Goal: Information Seeking & Learning: Learn about a topic

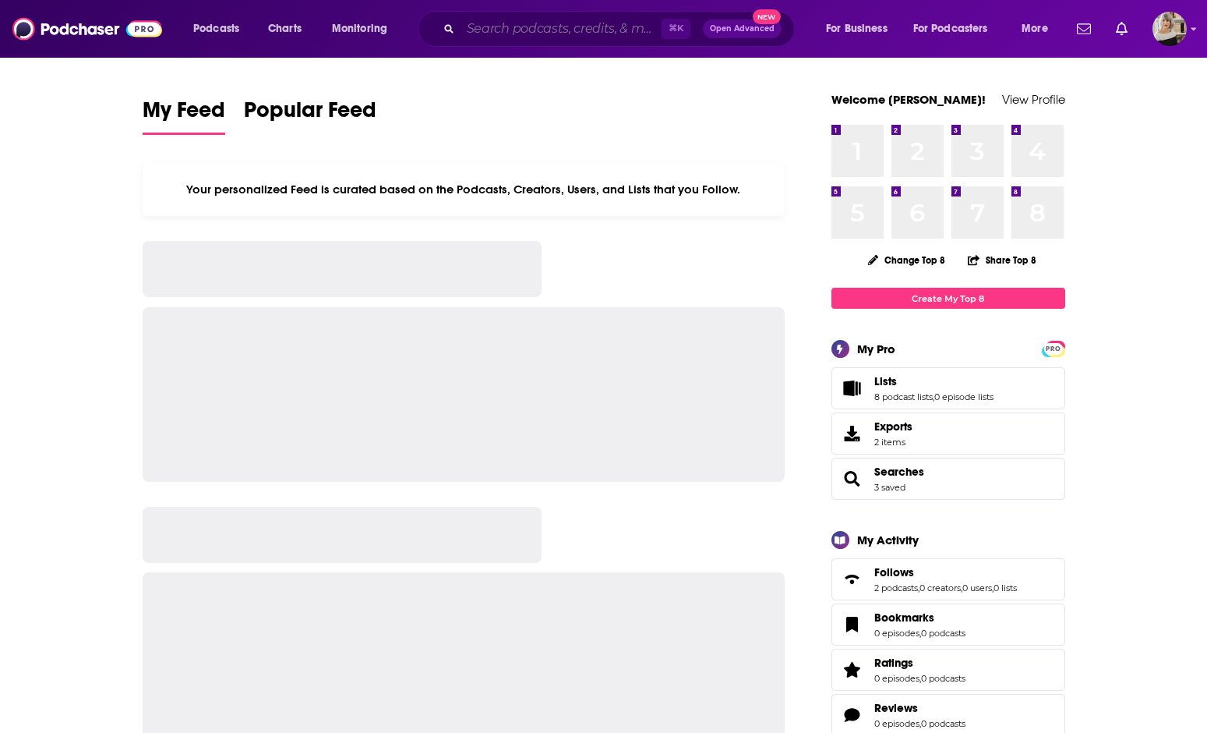
click at [490, 28] on input "Search podcasts, credits, & more..." at bounding box center [561, 28] width 201 height 25
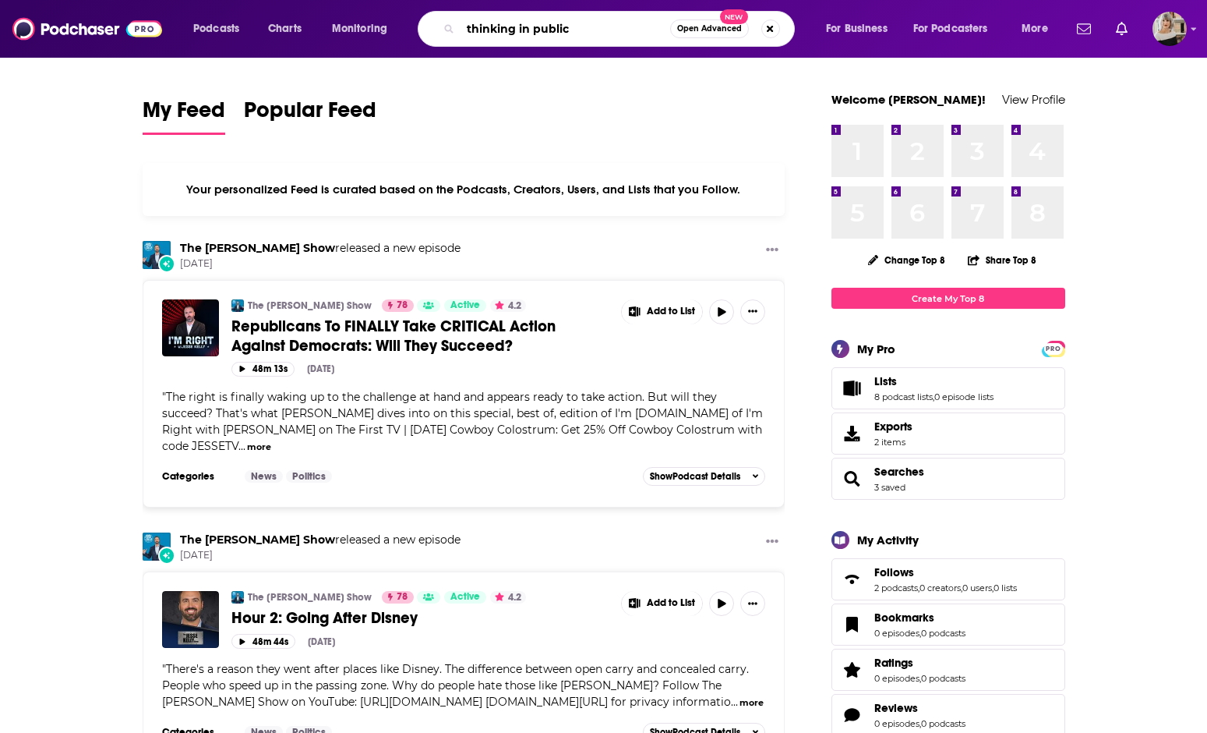
type input "thinking in public"
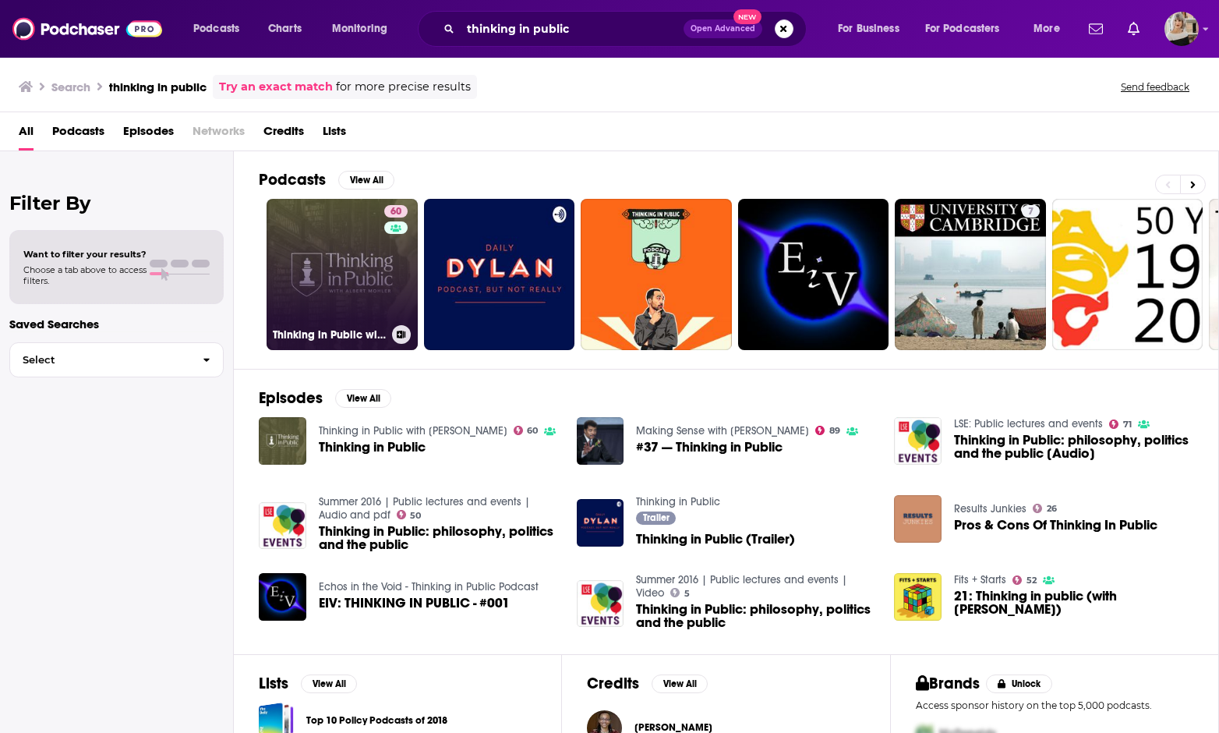
click at [343, 255] on link "60 Thinking in Public with [PERSON_NAME]" at bounding box center [342, 274] width 151 height 151
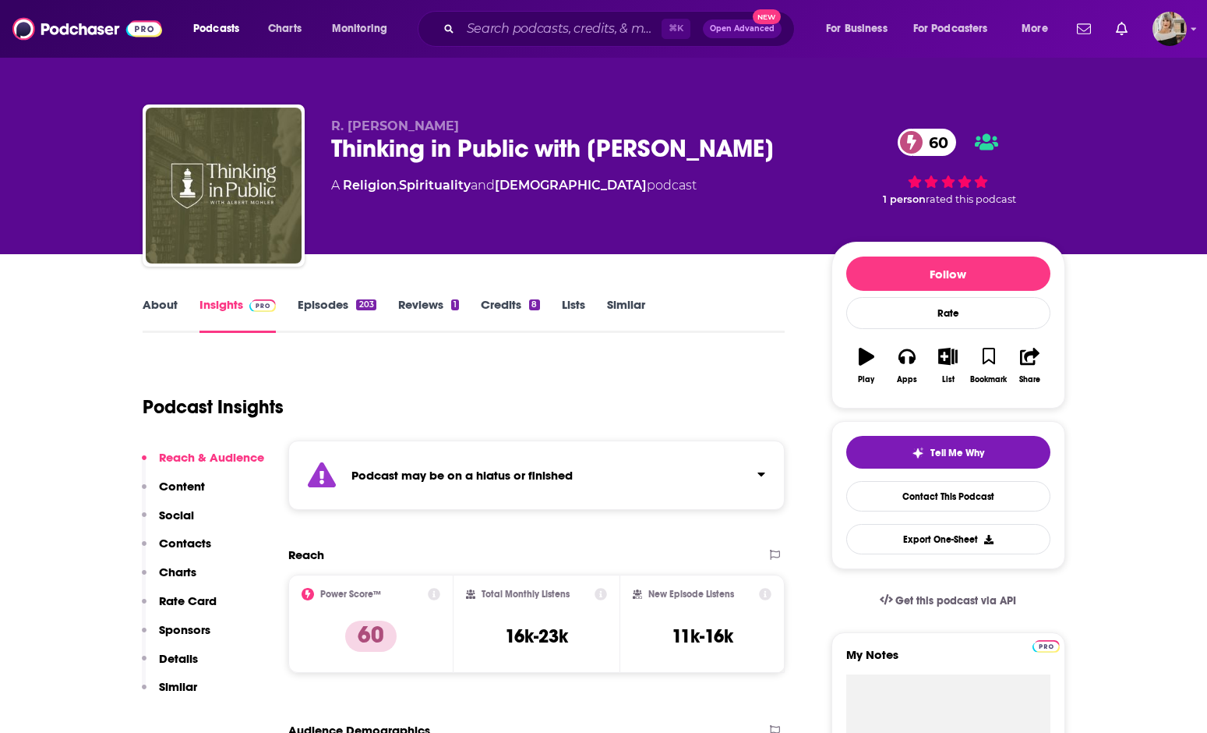
click at [166, 307] on link "About" at bounding box center [160, 315] width 35 height 36
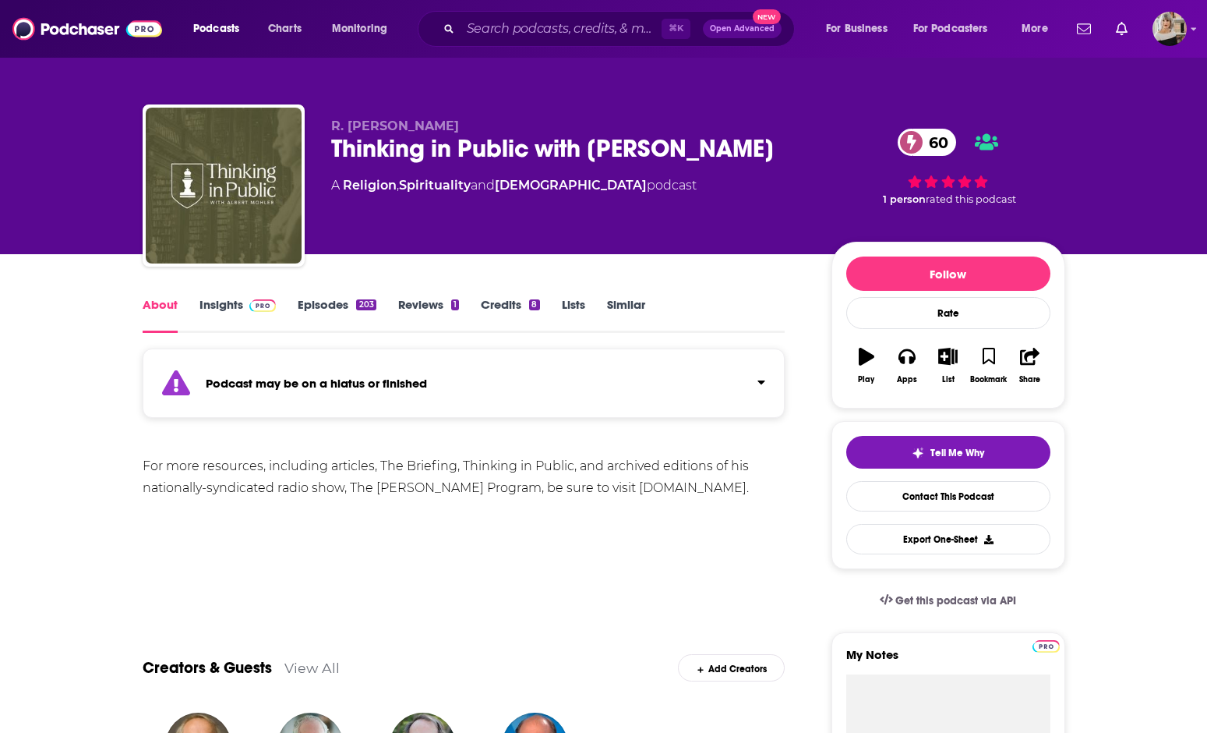
click at [220, 306] on link "Insights" at bounding box center [238, 315] width 77 height 36
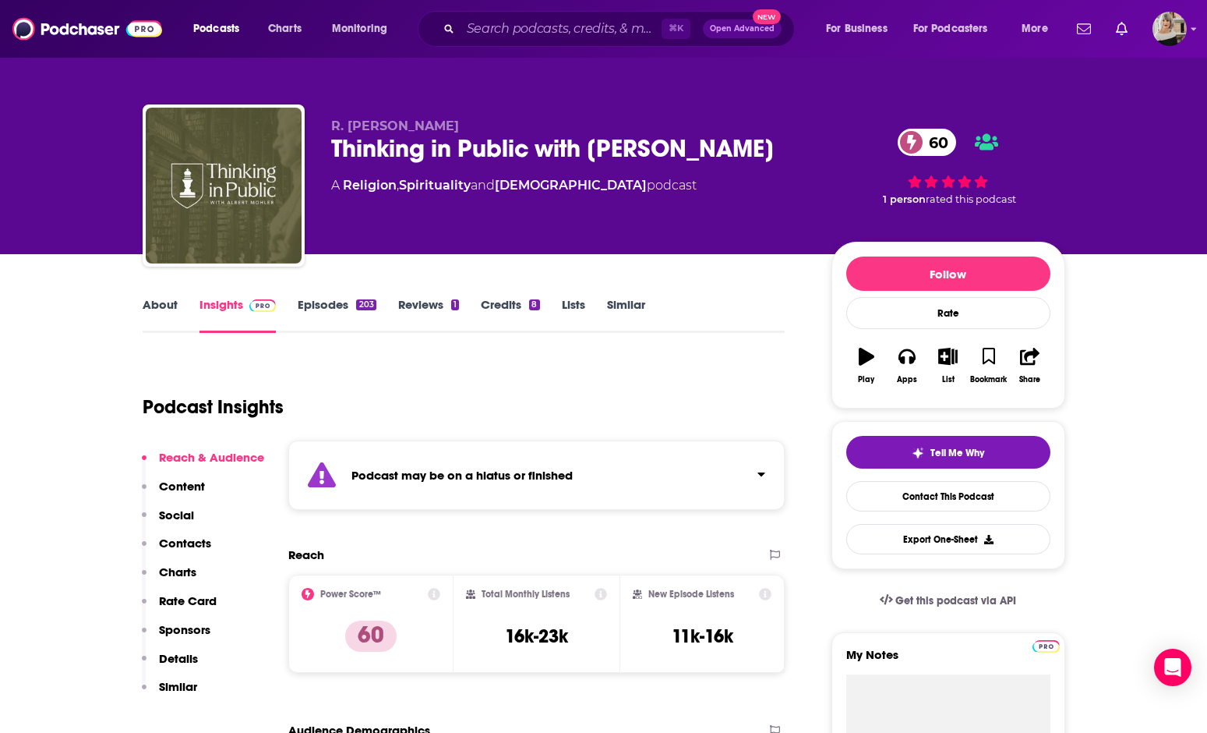
click at [156, 303] on link "About" at bounding box center [160, 315] width 35 height 36
